Goal: Use online tool/utility: Utilize a website feature to perform a specific function

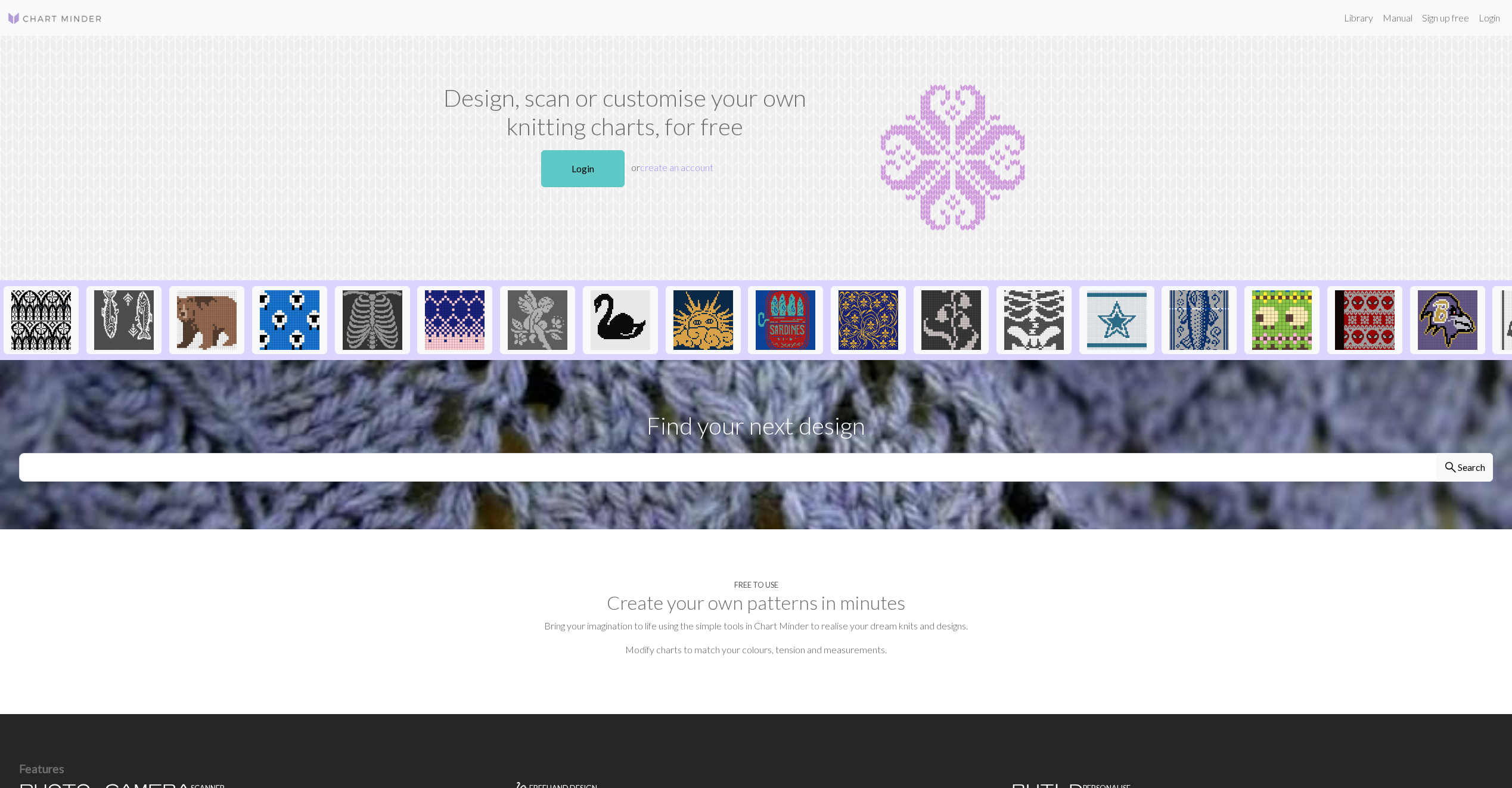
click at [578, 153] on link "Login" at bounding box center [582, 169] width 83 height 37
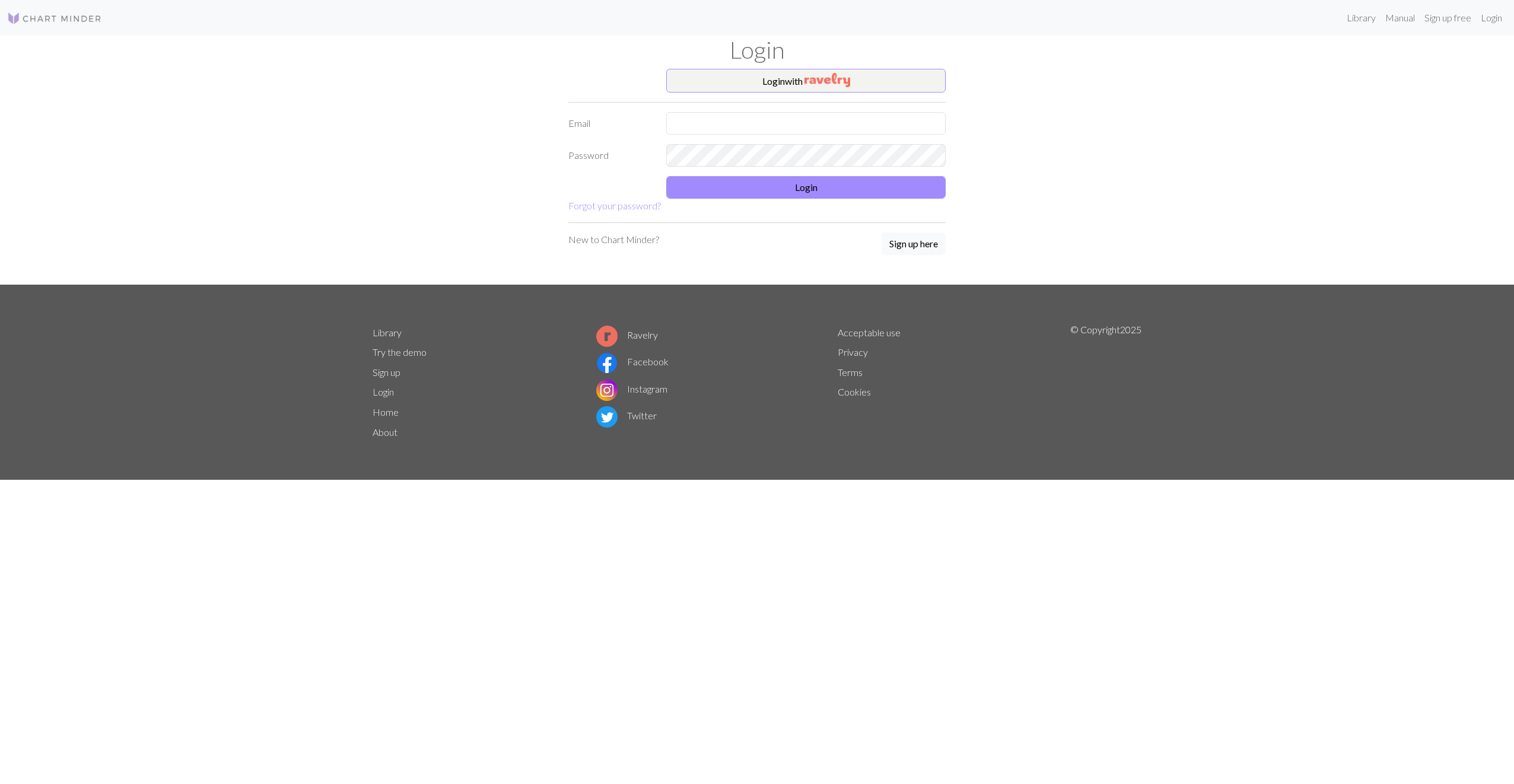
click at [747, 135] on form "Login with Email Password Login Forgot your password?" at bounding box center [757, 140] width 377 height 144
click at [747, 126] on input "text" at bounding box center [806, 123] width 280 height 23
type input "[EMAIL_ADDRESS][DOMAIN_NAME]"
click at [747, 184] on button "Login" at bounding box center [806, 187] width 280 height 23
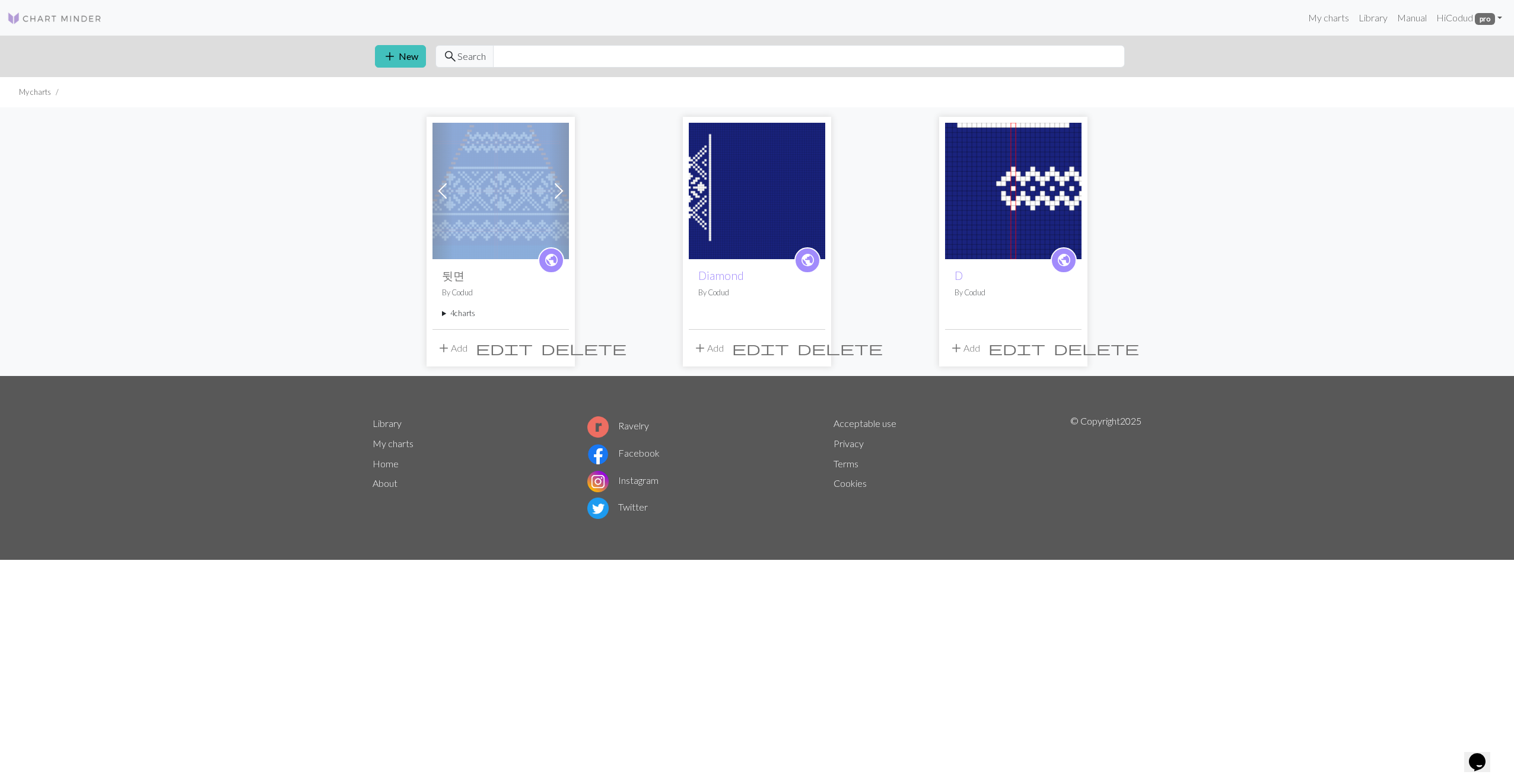
drag, startPoint x: 551, startPoint y: 211, endPoint x: 611, endPoint y: 203, distance: 60.5
click at [611, 203] on div "Previous Next public 뒷면 By Codud 4 charts 뒷면 delete 앞면/내기준 왼 delete 팔 delete 팔2…" at bounding box center [757, 241] width 783 height 268
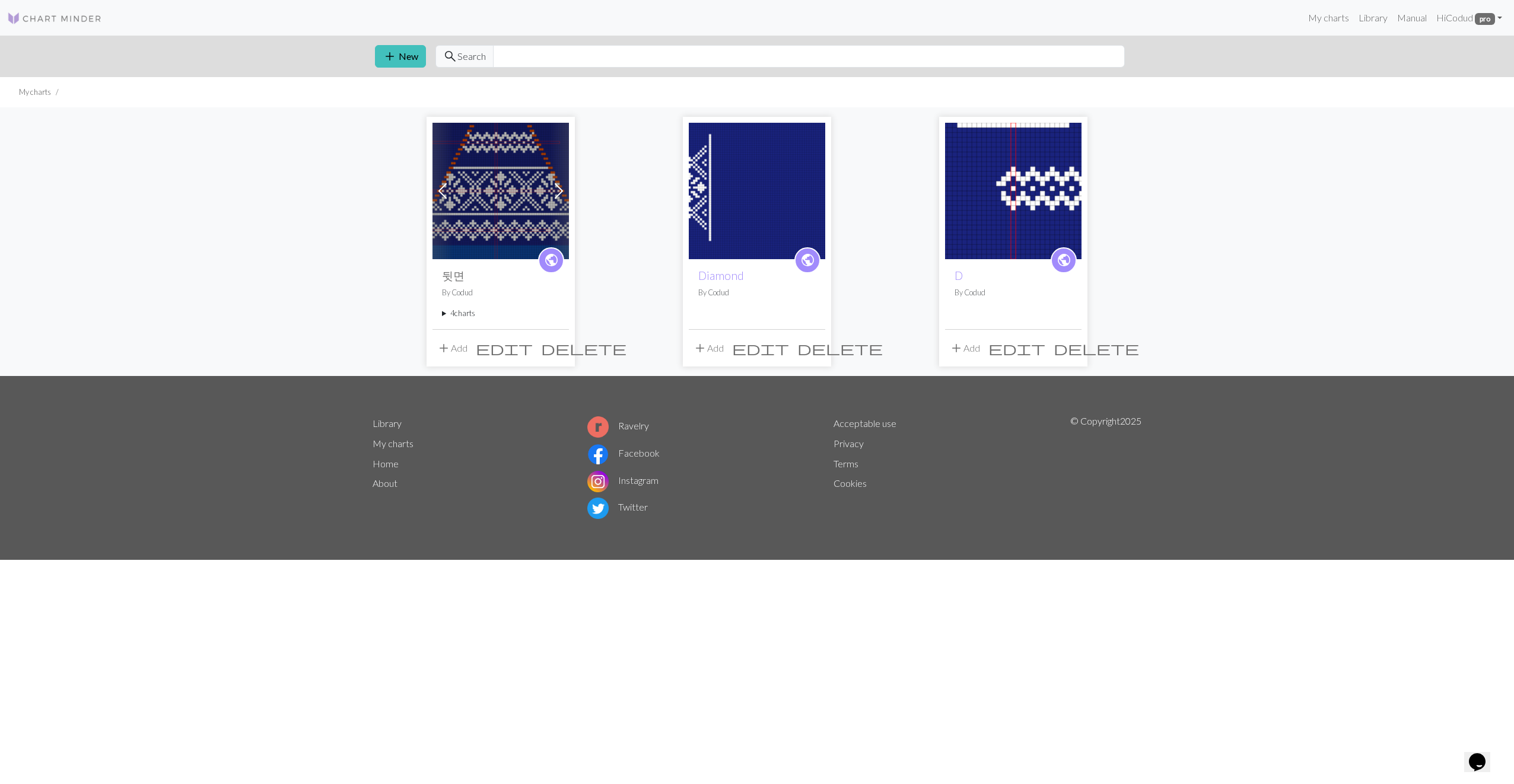
click at [459, 314] on summary "4 charts" at bounding box center [500, 314] width 117 height 11
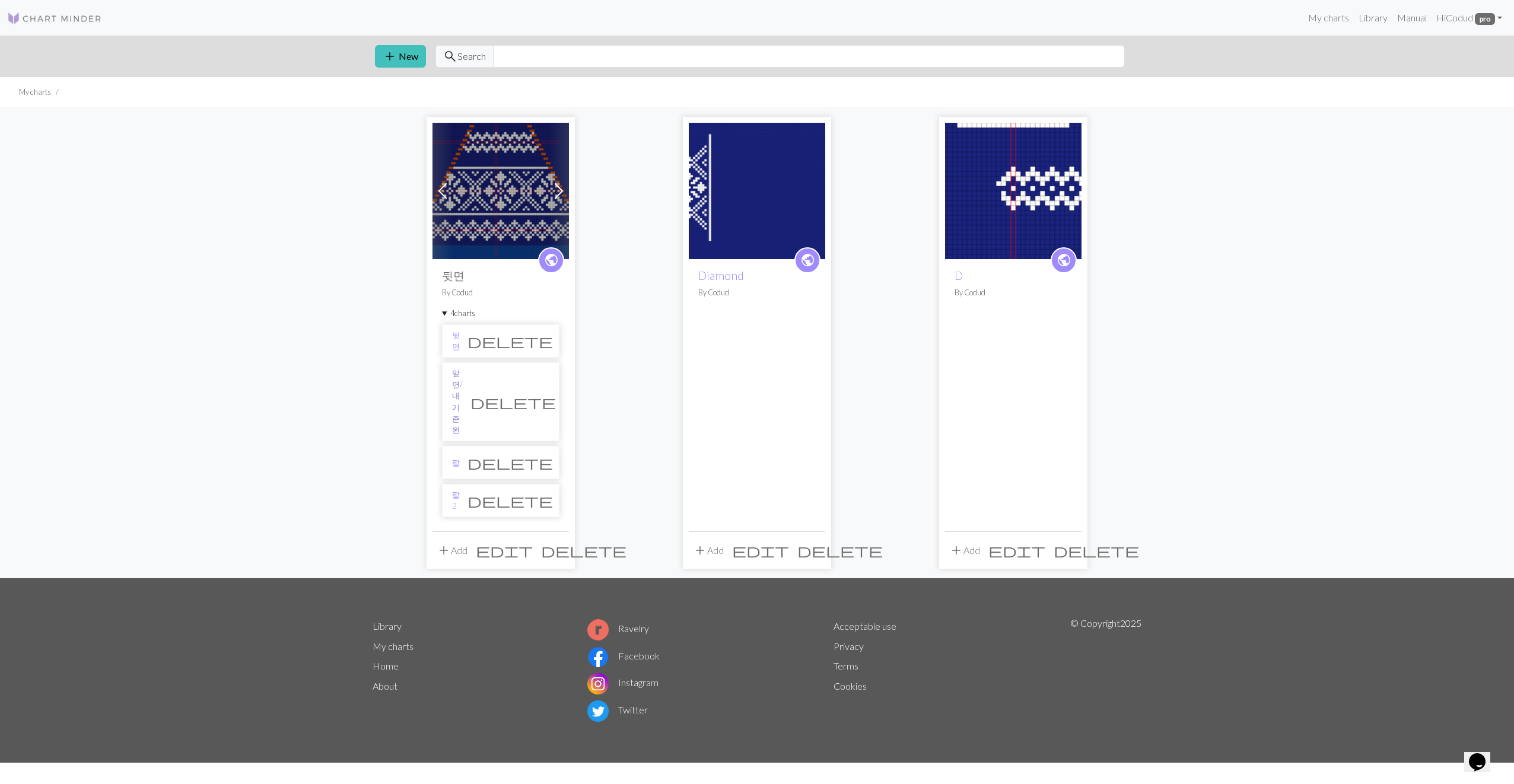
click at [463, 381] on link "앞면/내기준 왼" at bounding box center [458, 402] width 11 height 68
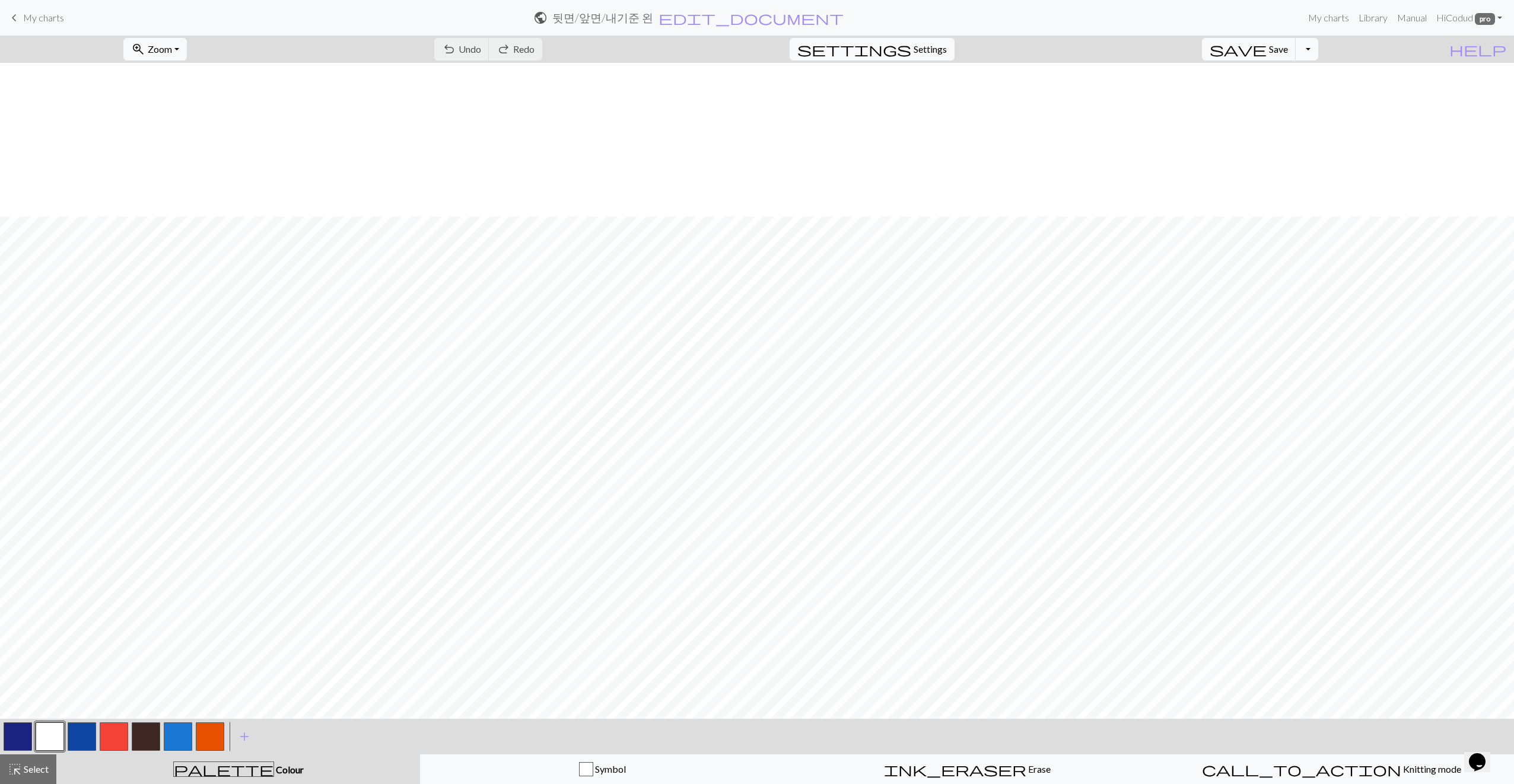
scroll to position [153, 0]
click at [194, 60] on div "zoom_in Zoom Zoom Fit all Fit width Fit height 50% 100% 150% 200%" at bounding box center [155, 49] width 82 height 27
click at [186, 57] on button "zoom_in Zoom Zoom" at bounding box center [155, 49] width 64 height 23
click at [193, 144] on button "50%" at bounding box center [171, 142] width 94 height 19
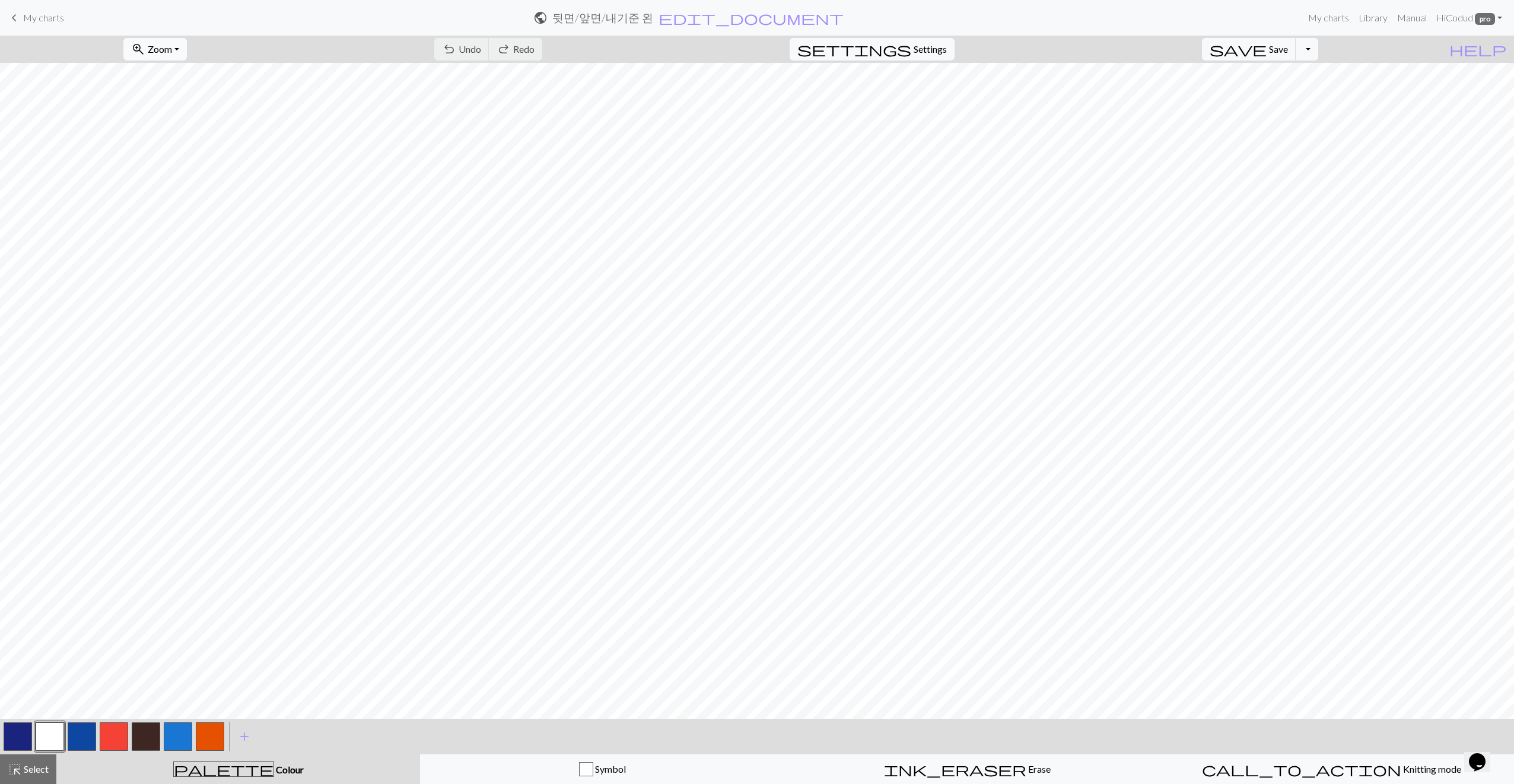
click at [172, 51] on span "Zoom" at bounding box center [160, 49] width 25 height 11
click at [190, 162] on button "100%" at bounding box center [171, 162] width 94 height 19
click at [187, 38] on button "zoom_in Zoom Zoom" at bounding box center [155, 49] width 64 height 23
click at [192, 178] on button "150%" at bounding box center [171, 180] width 94 height 19
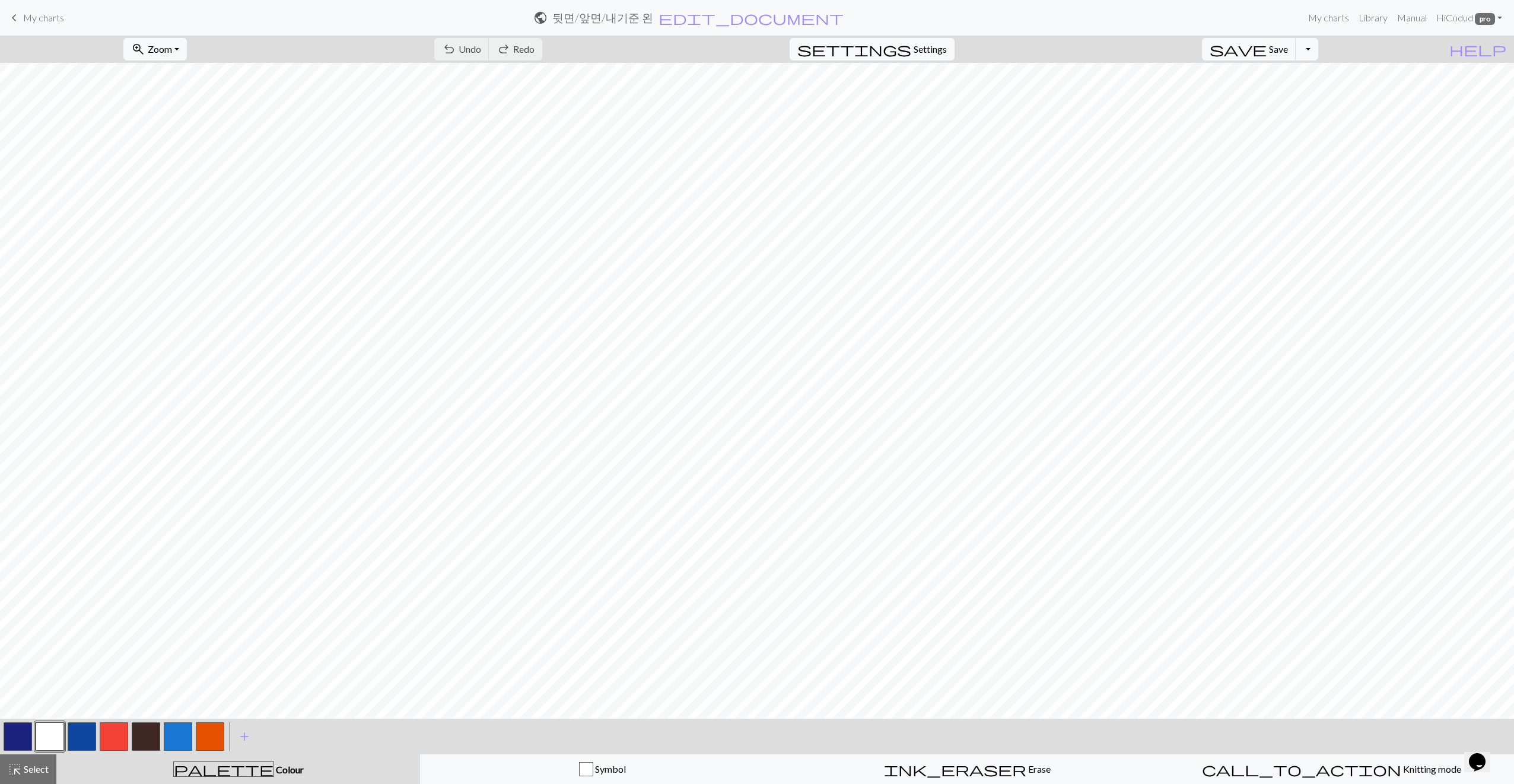
scroll to position [539, 0]
click at [747, 766] on button "call_to_action Knitting mode Knitting mode" at bounding box center [1332, 769] width 365 height 29
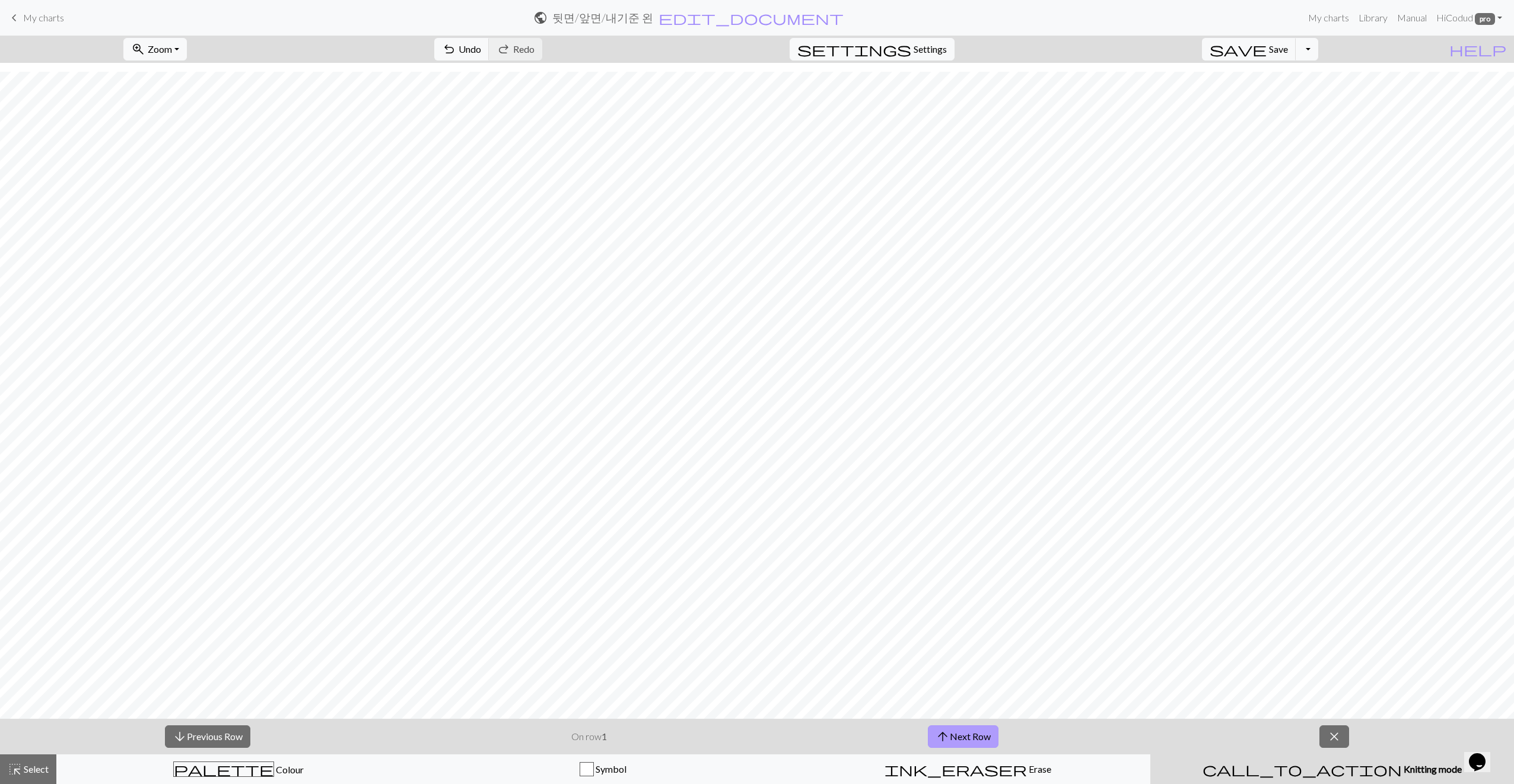
click at [747, 733] on button "arrow_upward Next Row" at bounding box center [963, 736] width 71 height 23
click at [747, 729] on button "arrow_upward Next Row" at bounding box center [963, 736] width 71 height 23
click at [747, 733] on button "arrow_upward Next Row" at bounding box center [963, 736] width 71 height 23
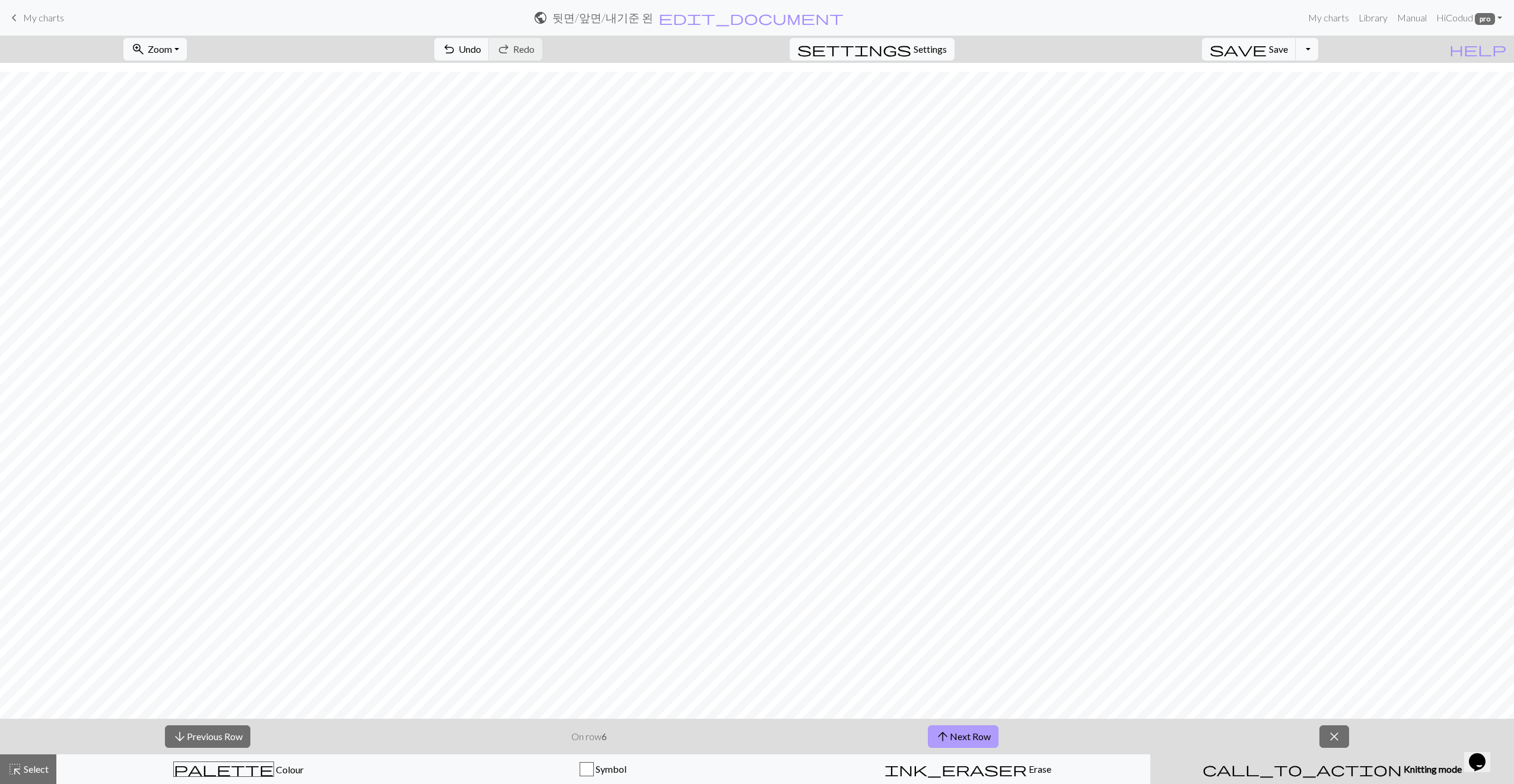
click at [747, 733] on button "arrow_upward Next Row" at bounding box center [963, 736] width 71 height 23
click at [747, 734] on button "arrow_upward Next Row" at bounding box center [963, 736] width 71 height 23
click at [747, 732] on button "arrow_upward Next Row" at bounding box center [963, 736] width 71 height 23
click at [747, 737] on button "arrow_upward Next Row" at bounding box center [963, 736] width 71 height 23
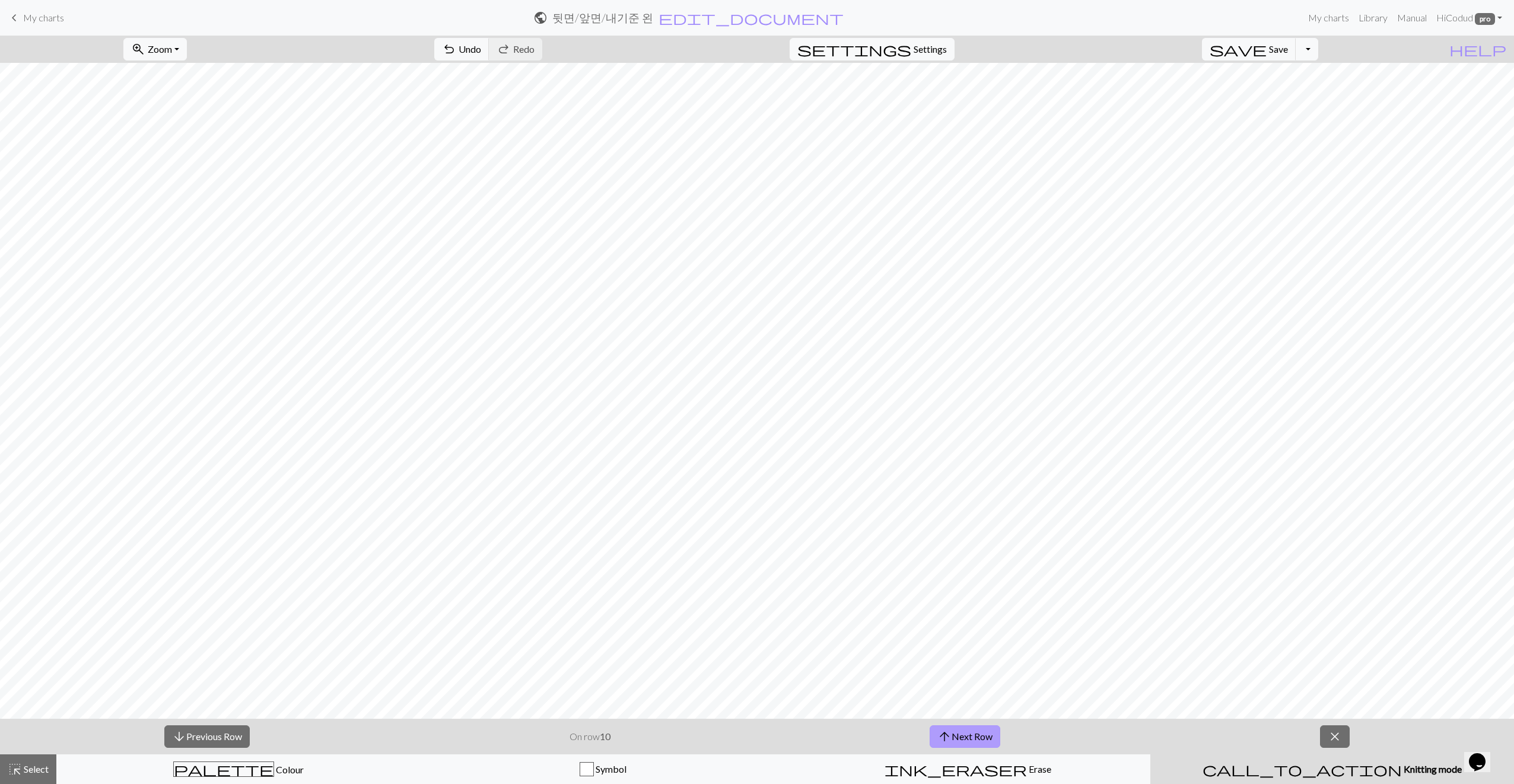
click at [747, 737] on button "arrow_upward Next Row" at bounding box center [965, 736] width 71 height 23
click at [747, 734] on span "arrow_upward" at bounding box center [945, 737] width 14 height 16
click at [747, 735] on button "arrow_upward Next Row" at bounding box center [965, 736] width 71 height 23
drag, startPoint x: 950, startPoint y: 734, endPoint x: 878, endPoint y: 737, distance: 72.1
click at [747, 734] on span "arrow_upward" at bounding box center [945, 737] width 14 height 16
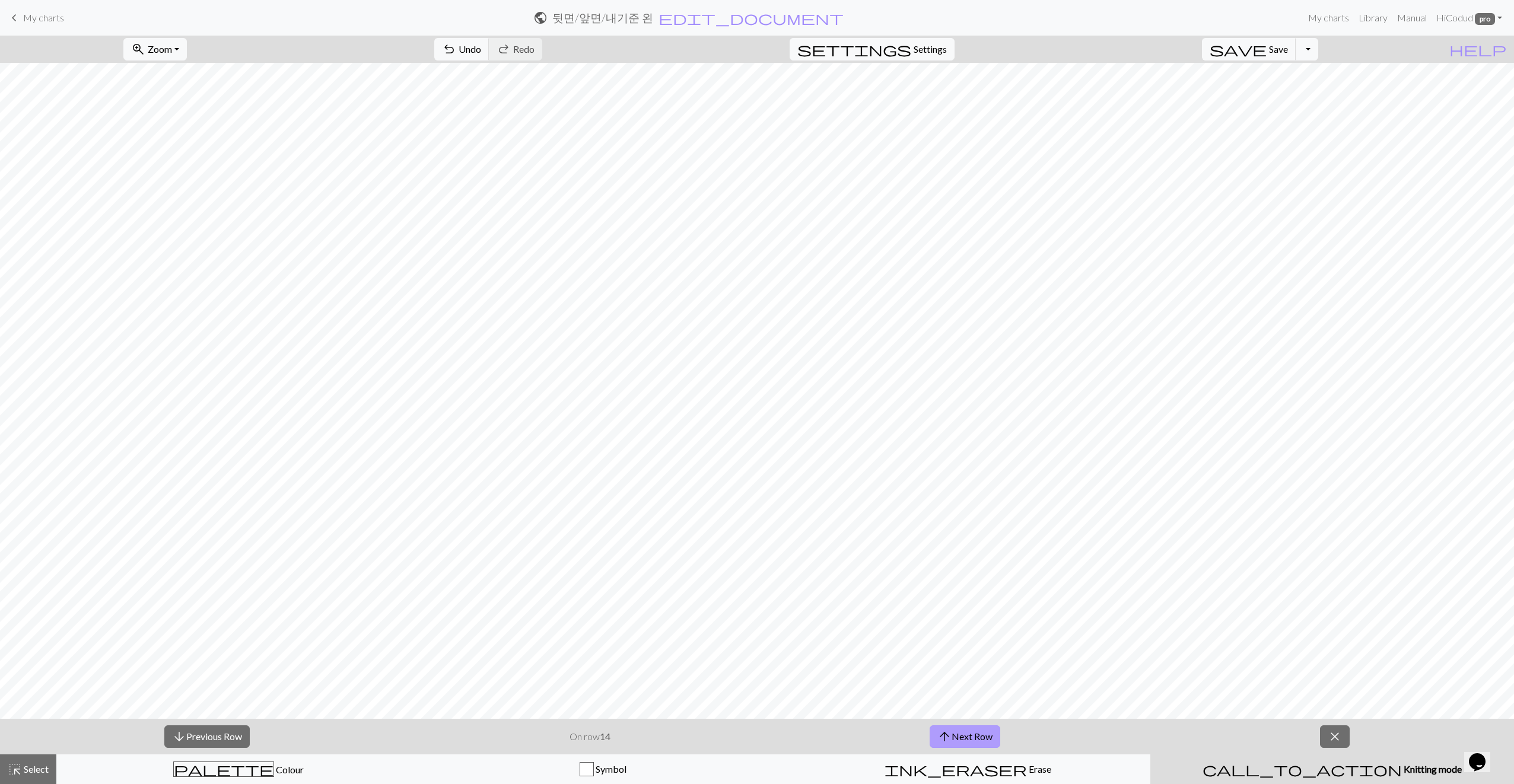
drag, startPoint x: 967, startPoint y: 742, endPoint x: 935, endPoint y: 746, distance: 32.2
click at [747, 742] on button "arrow_upward Next Row" at bounding box center [965, 736] width 71 height 23
drag, startPoint x: 988, startPoint y: 733, endPoint x: 976, endPoint y: 733, distance: 12.0
click at [747, 733] on button "arrow_upward Next Row" at bounding box center [965, 736] width 71 height 23
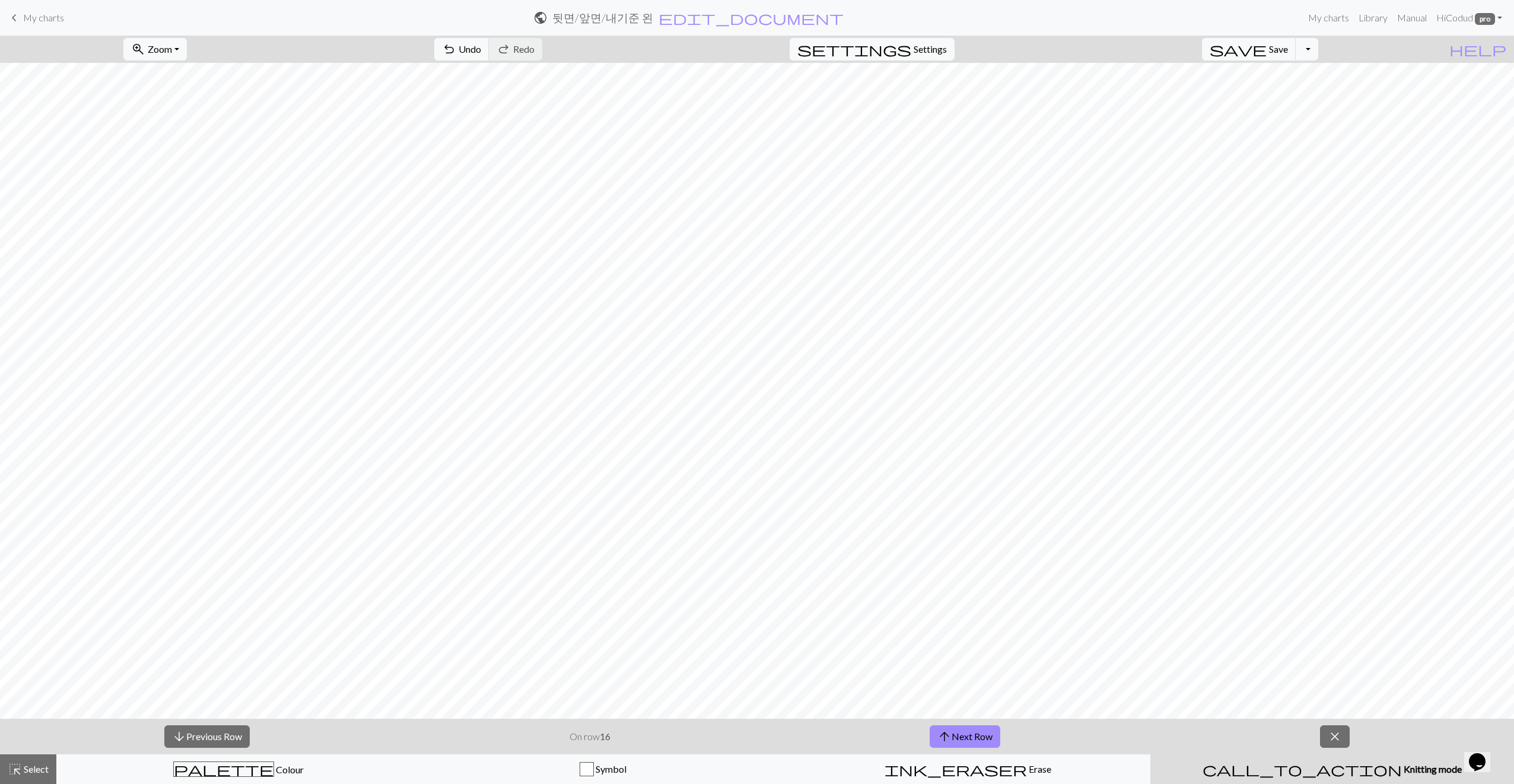
click at [747, 730] on button "arrow_upward Next Row" at bounding box center [965, 736] width 71 height 23
click at [747, 734] on button "arrow_upward Next Row" at bounding box center [965, 736] width 71 height 23
click at [747, 740] on button "arrow_upward Next Row" at bounding box center [965, 736] width 71 height 23
click at [747, 744] on span "arrow_upward" at bounding box center [945, 737] width 14 height 16
click at [747, 731] on button "arrow_upward Next Row" at bounding box center [965, 736] width 71 height 23
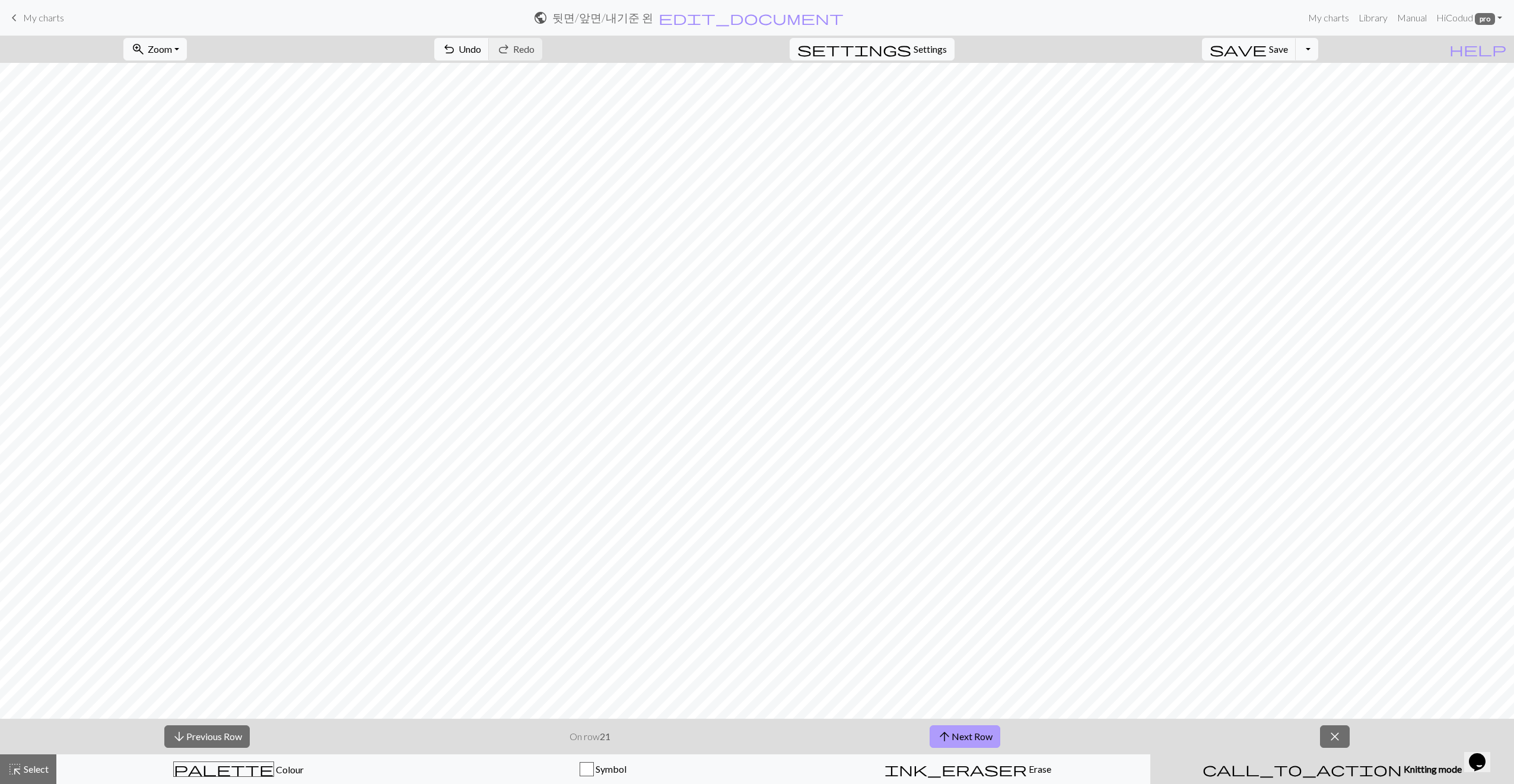
click at [747, 742] on span "arrow_upward" at bounding box center [945, 737] width 14 height 16
drag, startPoint x: 964, startPoint y: 732, endPoint x: 919, endPoint y: 733, distance: 45.0
click at [747, 732] on button "arrow_upward Next Row" at bounding box center [965, 736] width 71 height 23
click at [747, 735] on button "arrow_upward Next Row" at bounding box center [965, 736] width 71 height 23
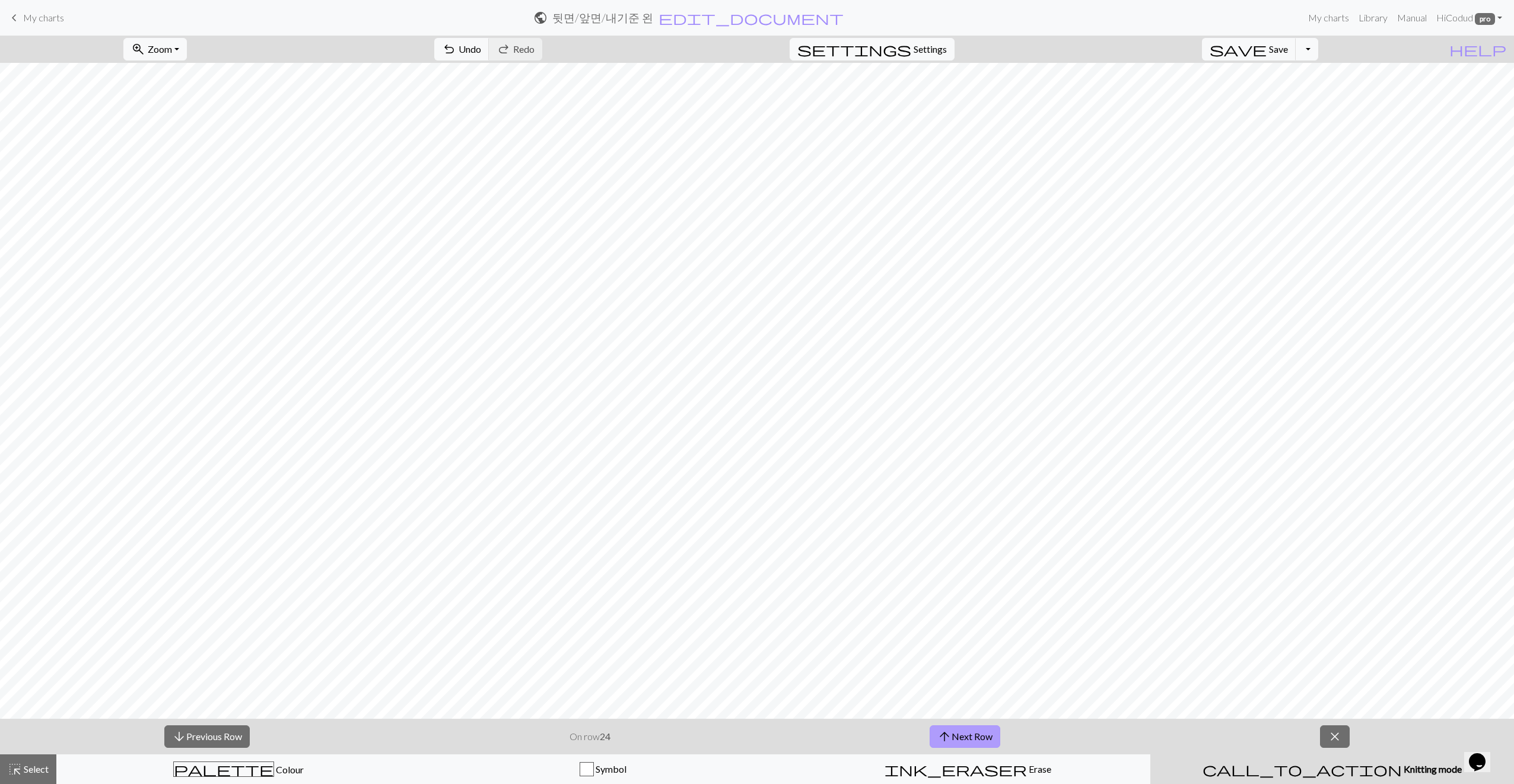
drag, startPoint x: 989, startPoint y: 737, endPoint x: 980, endPoint y: 736, distance: 9.1
click at [747, 737] on button "arrow_upward Next Row" at bounding box center [965, 736] width 71 height 23
click at [747, 731] on button "arrow_upward Next Row" at bounding box center [965, 736] width 71 height 23
click at [747, 733] on button "arrow_upward Next Row" at bounding box center [965, 736] width 71 height 23
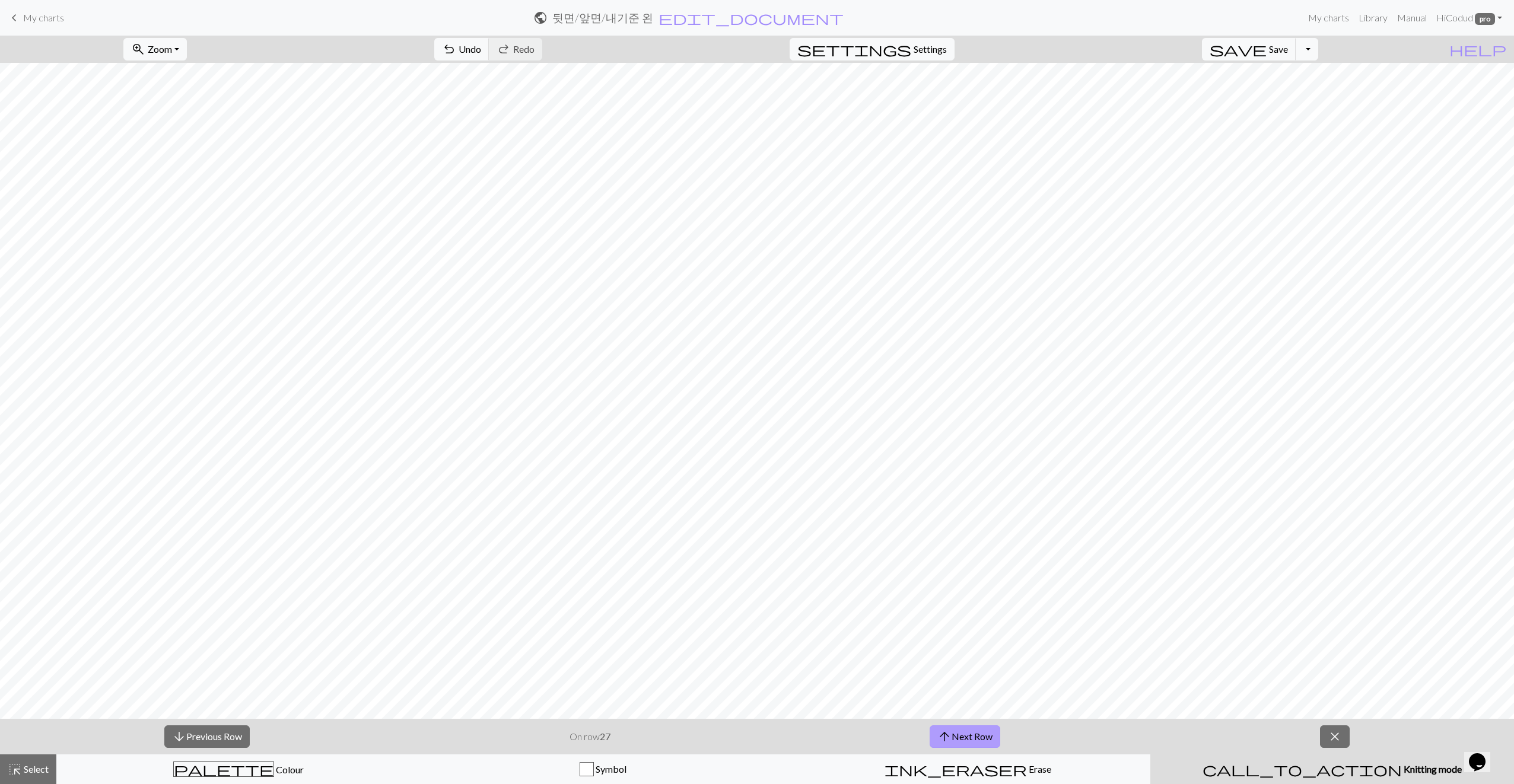
click at [747, 736] on button "arrow_upward Next Row" at bounding box center [965, 736] width 71 height 23
click at [747, 55] on button "save Save Save" at bounding box center [1250, 49] width 95 height 23
